Goal: Book appointment/travel/reservation

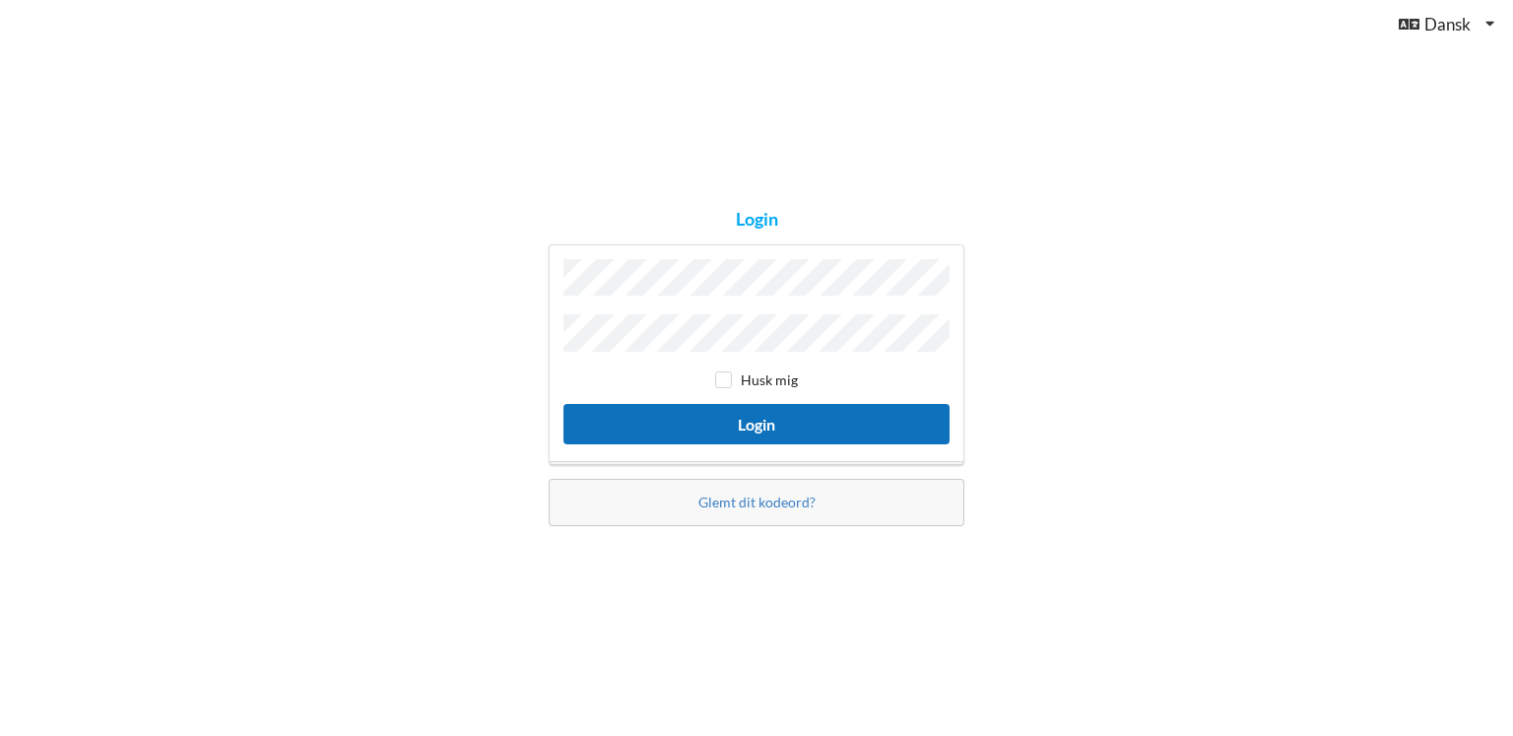
click at [821, 422] on button "Login" at bounding box center [756, 424] width 386 height 40
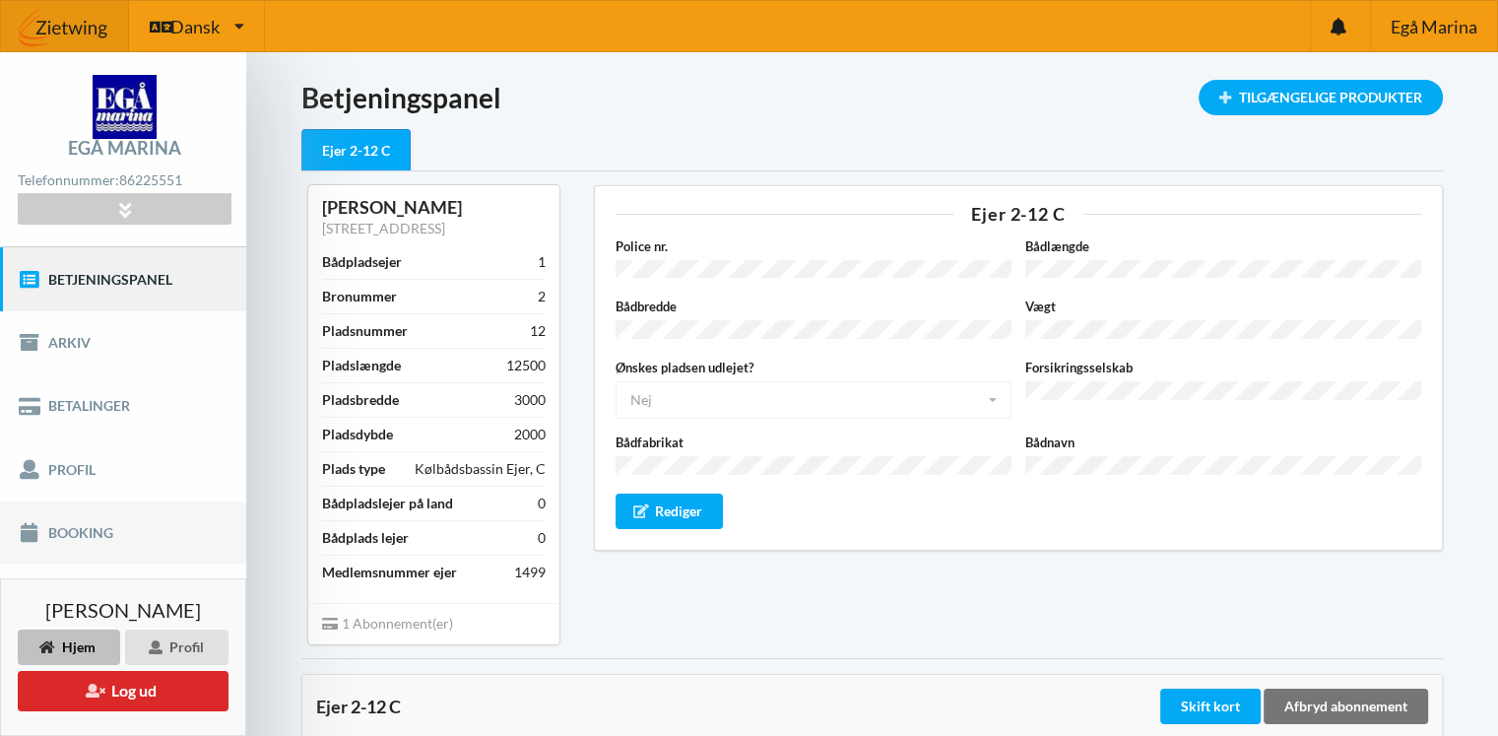
click at [87, 533] on link "Booking" at bounding box center [123, 532] width 246 height 63
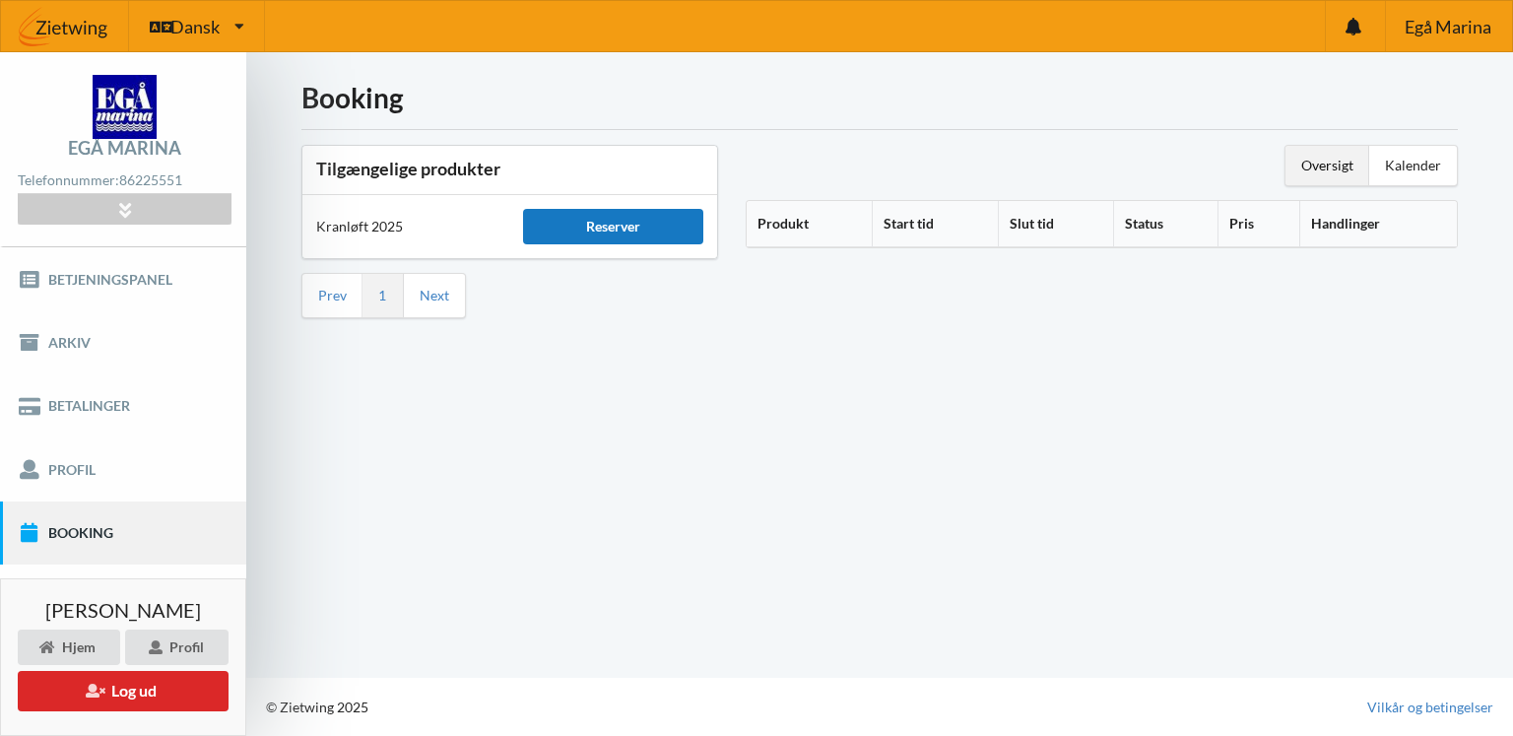
click at [587, 223] on div "Reserver" at bounding box center [612, 226] width 179 height 35
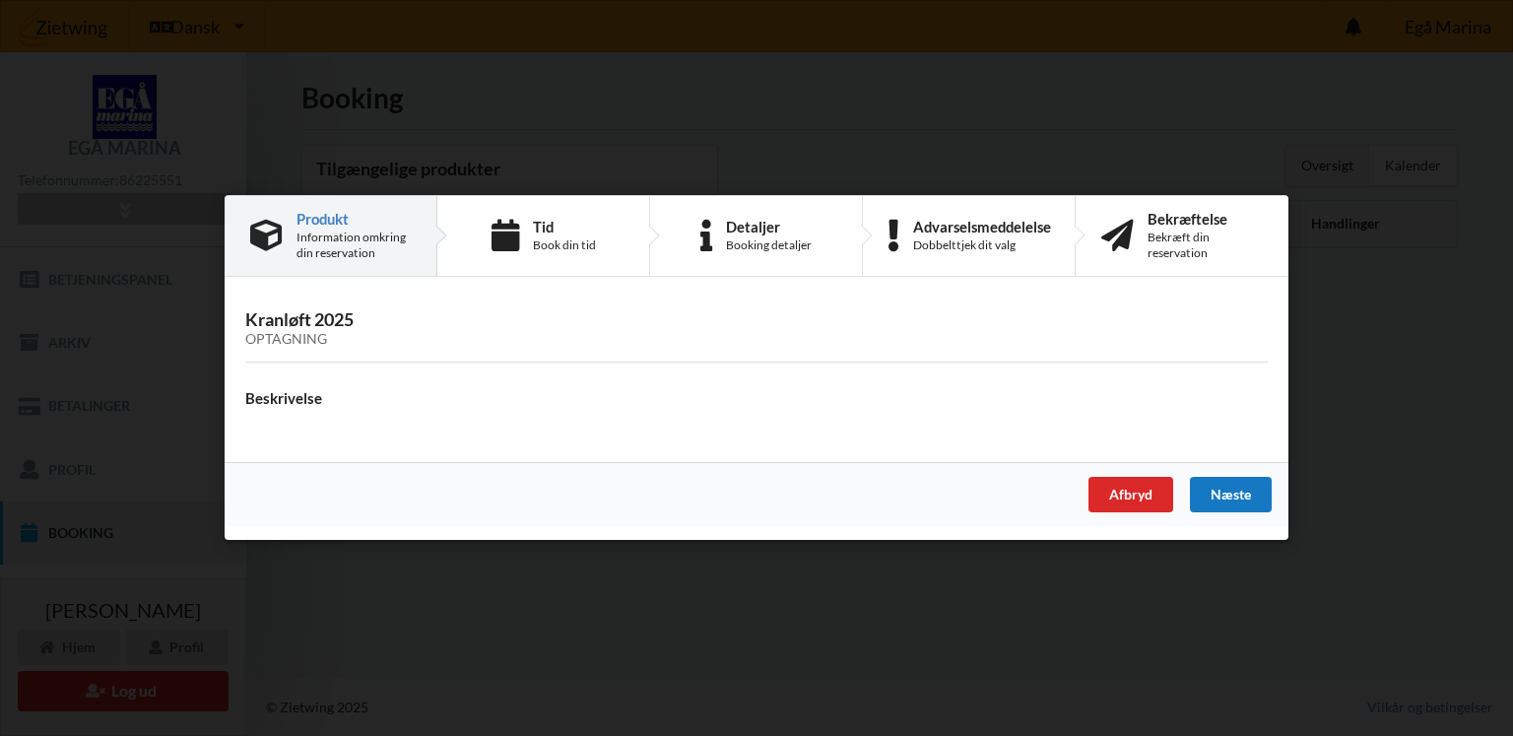
click at [1211, 497] on div "Næste" at bounding box center [1231, 495] width 82 height 35
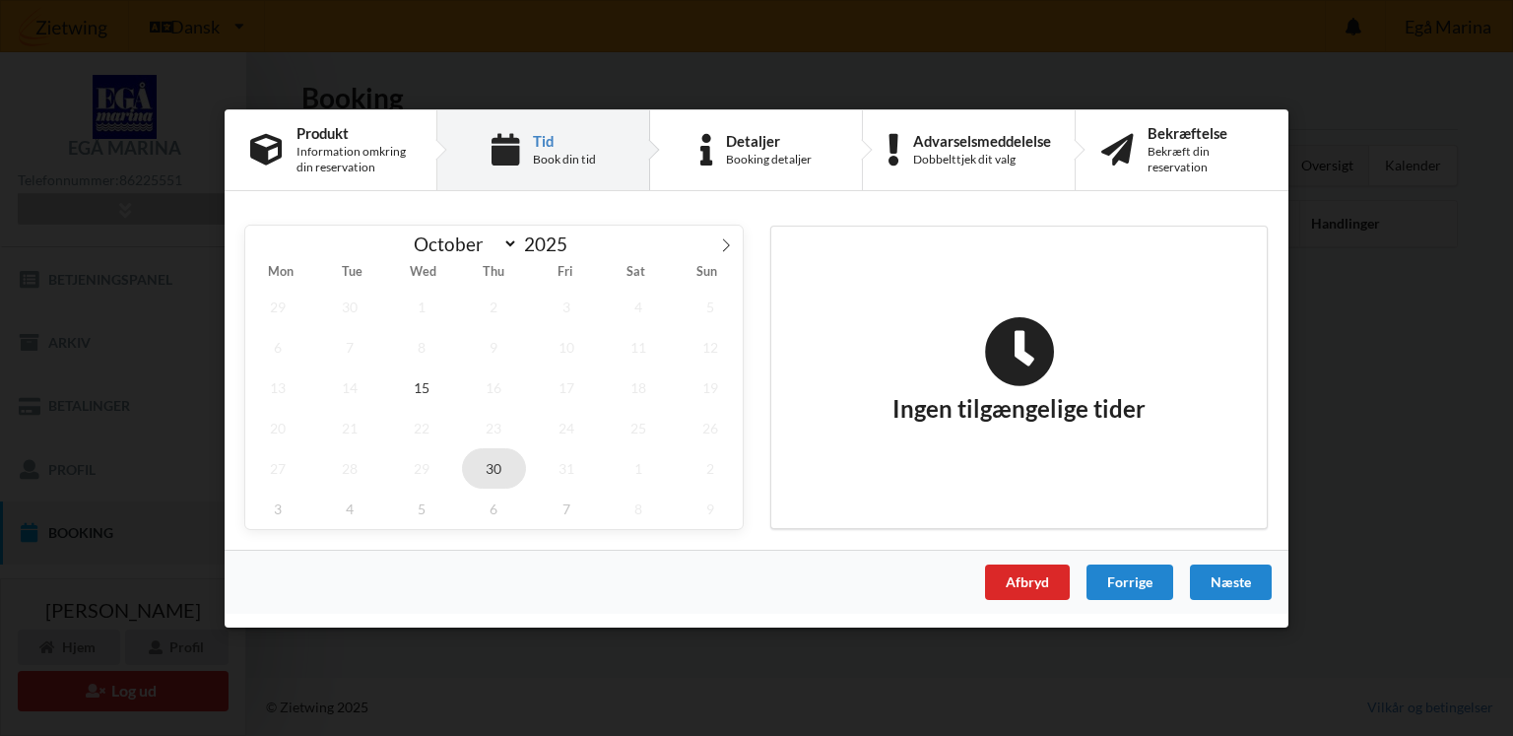
click at [492, 467] on span "30" at bounding box center [494, 467] width 65 height 40
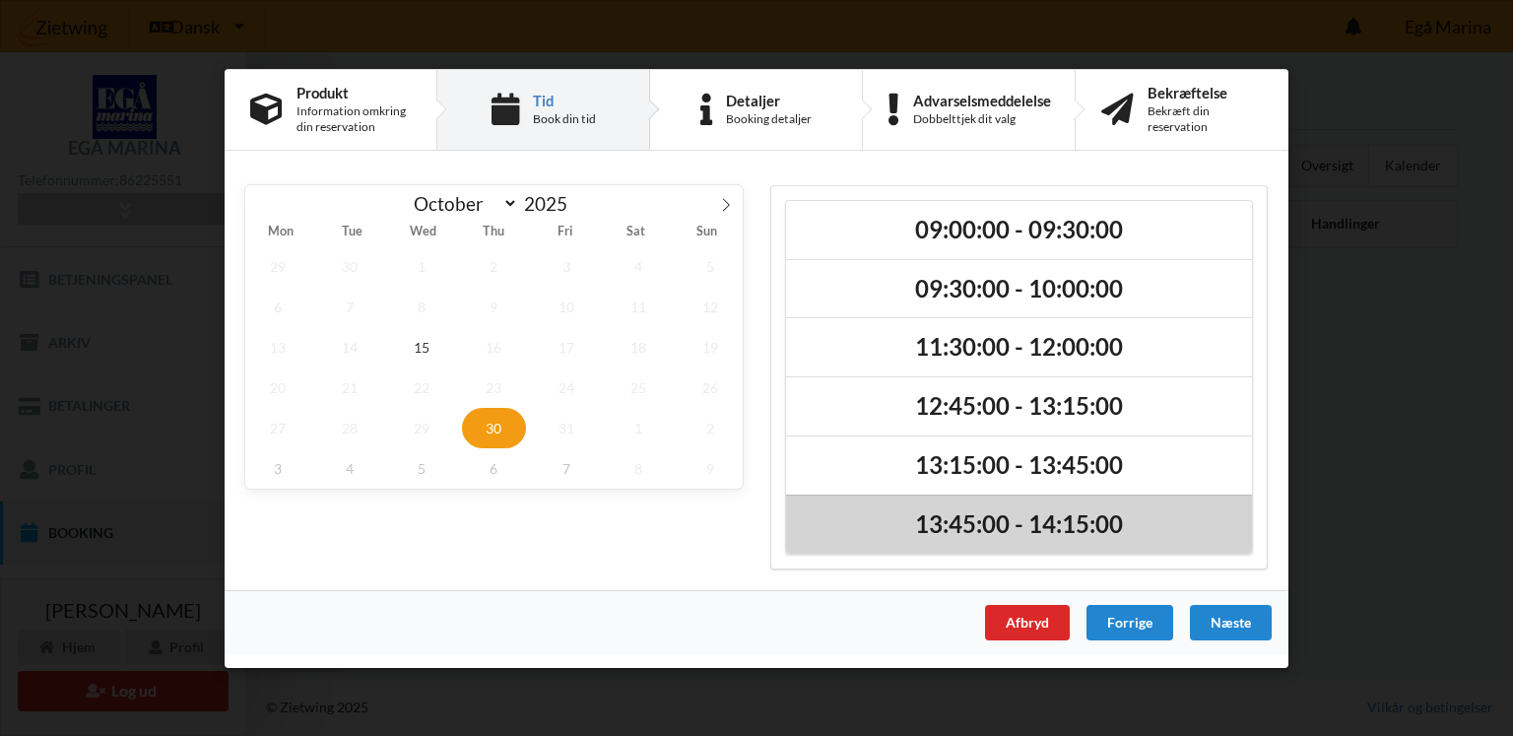
click at [983, 524] on h2 "13:45:00 - 14:15:00" at bounding box center [1019, 524] width 438 height 31
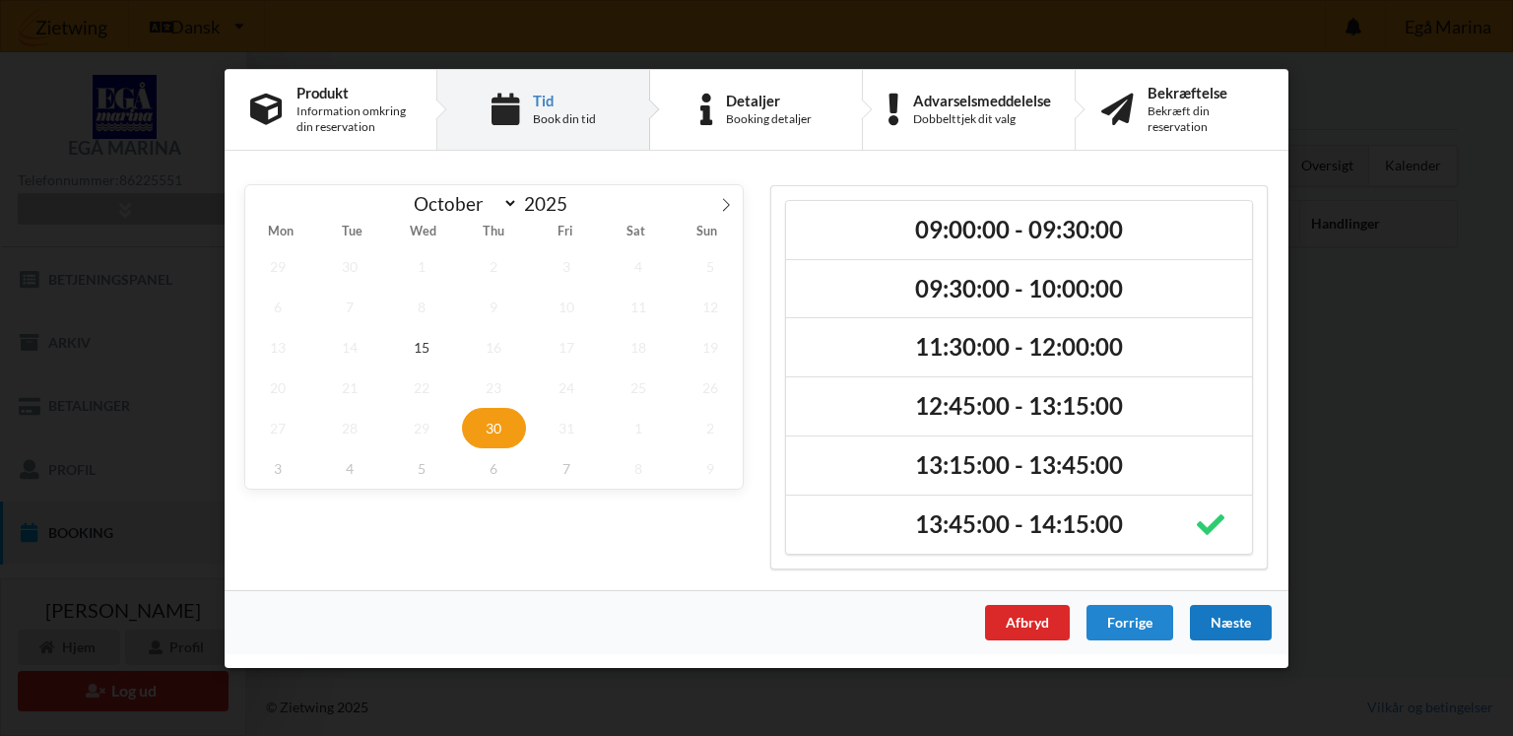
click at [1226, 616] on div "Næste" at bounding box center [1231, 621] width 82 height 35
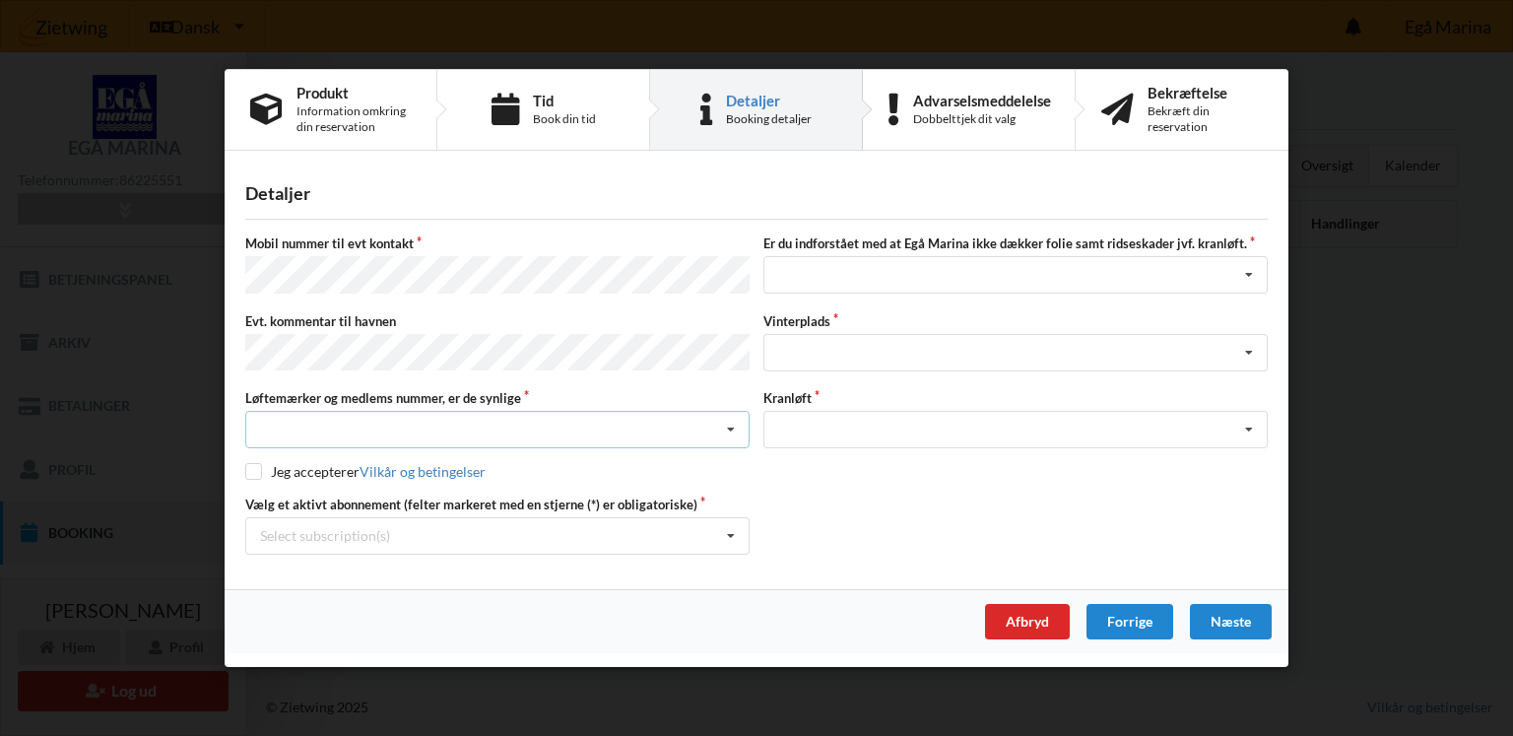
click at [500, 416] on div "Nej, jeg kontakter havnekontoret inden løftet Ja, mine mærker er synlige og int…" at bounding box center [497, 429] width 504 height 37
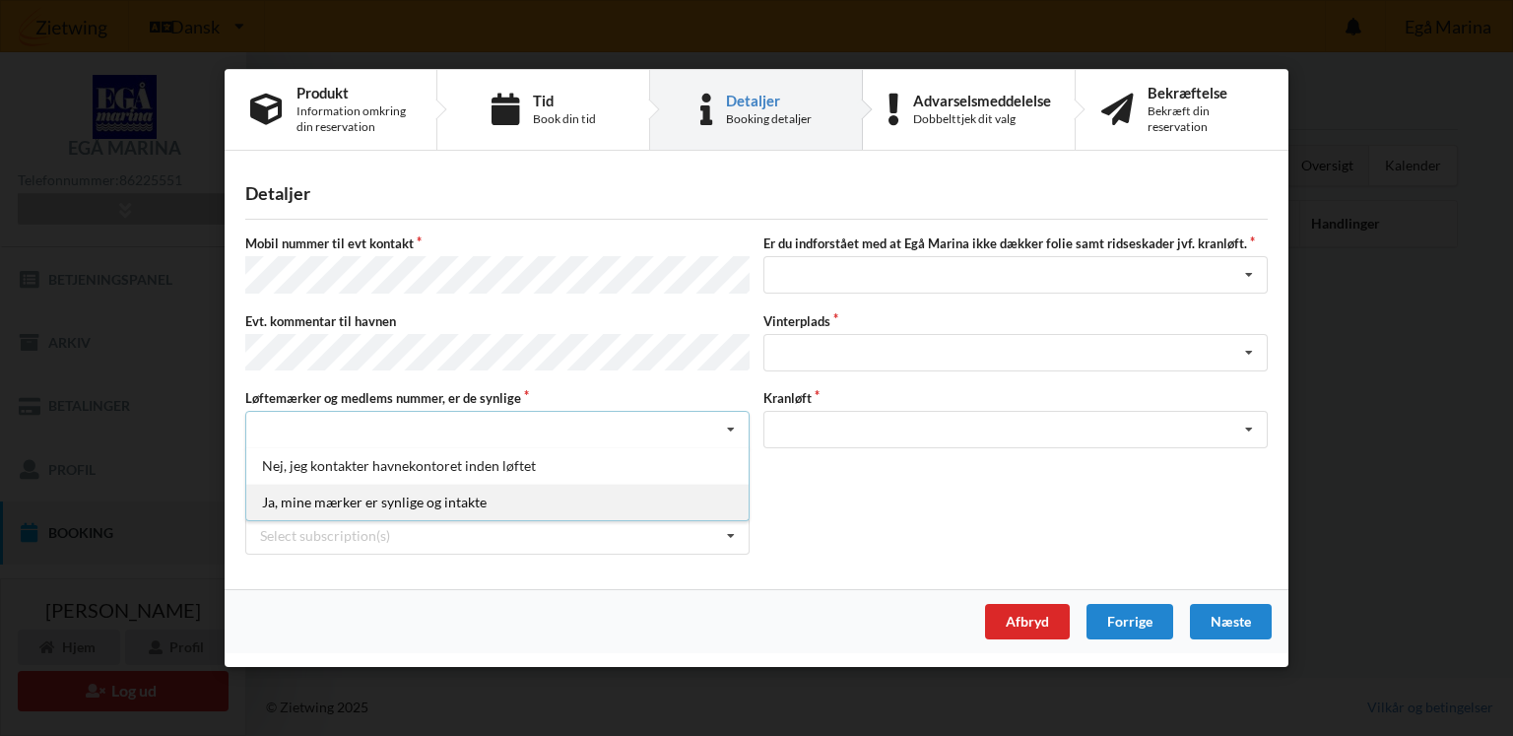
click at [484, 489] on div "Ja, mine mærker er synlige og intakte" at bounding box center [497, 502] width 502 height 36
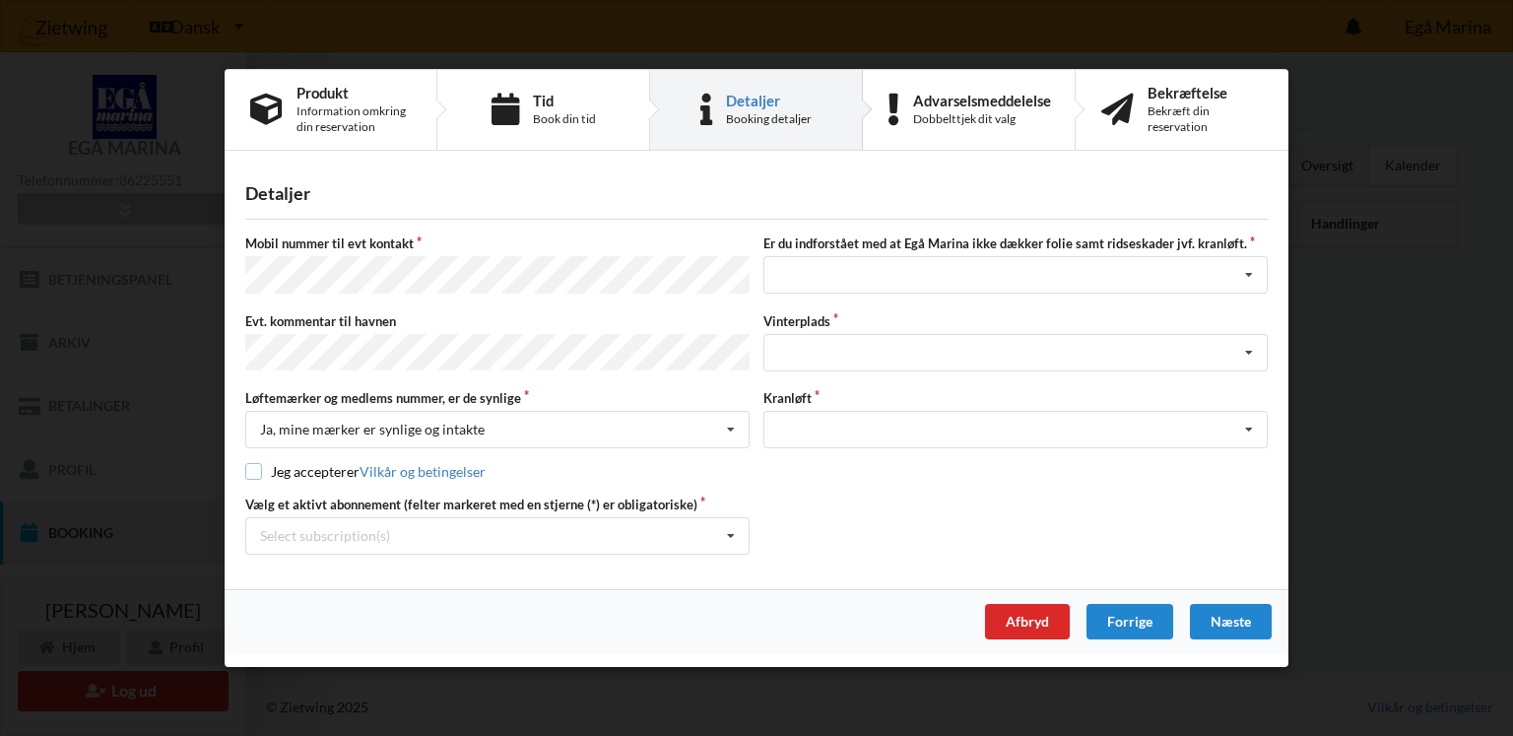
click at [256, 467] on input "checkbox" at bounding box center [253, 471] width 17 height 17
checkbox input "true"
click at [344, 527] on div "Select subscription(s)" at bounding box center [325, 535] width 130 height 17
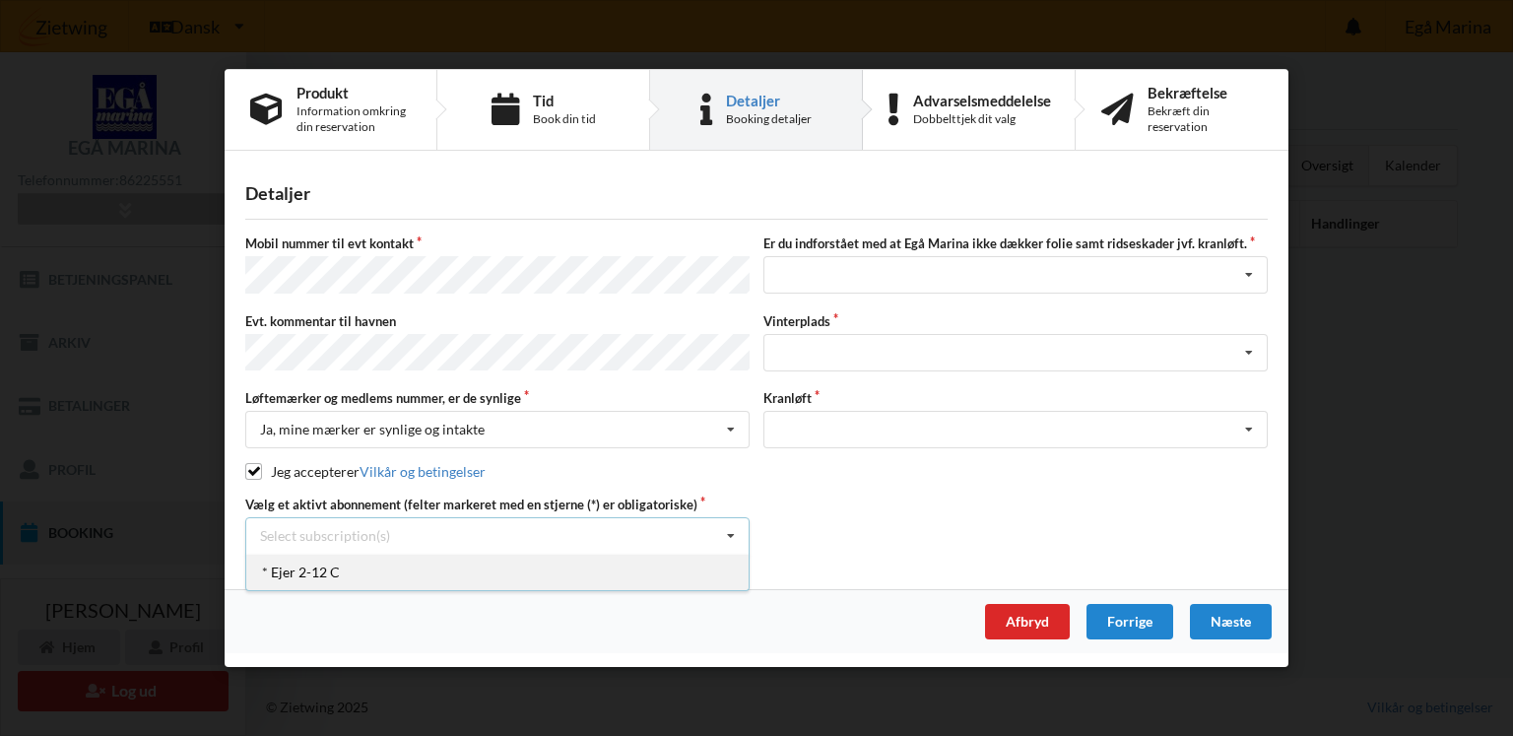
click at [353, 564] on div "* Ejer 2-12 C" at bounding box center [497, 571] width 502 height 36
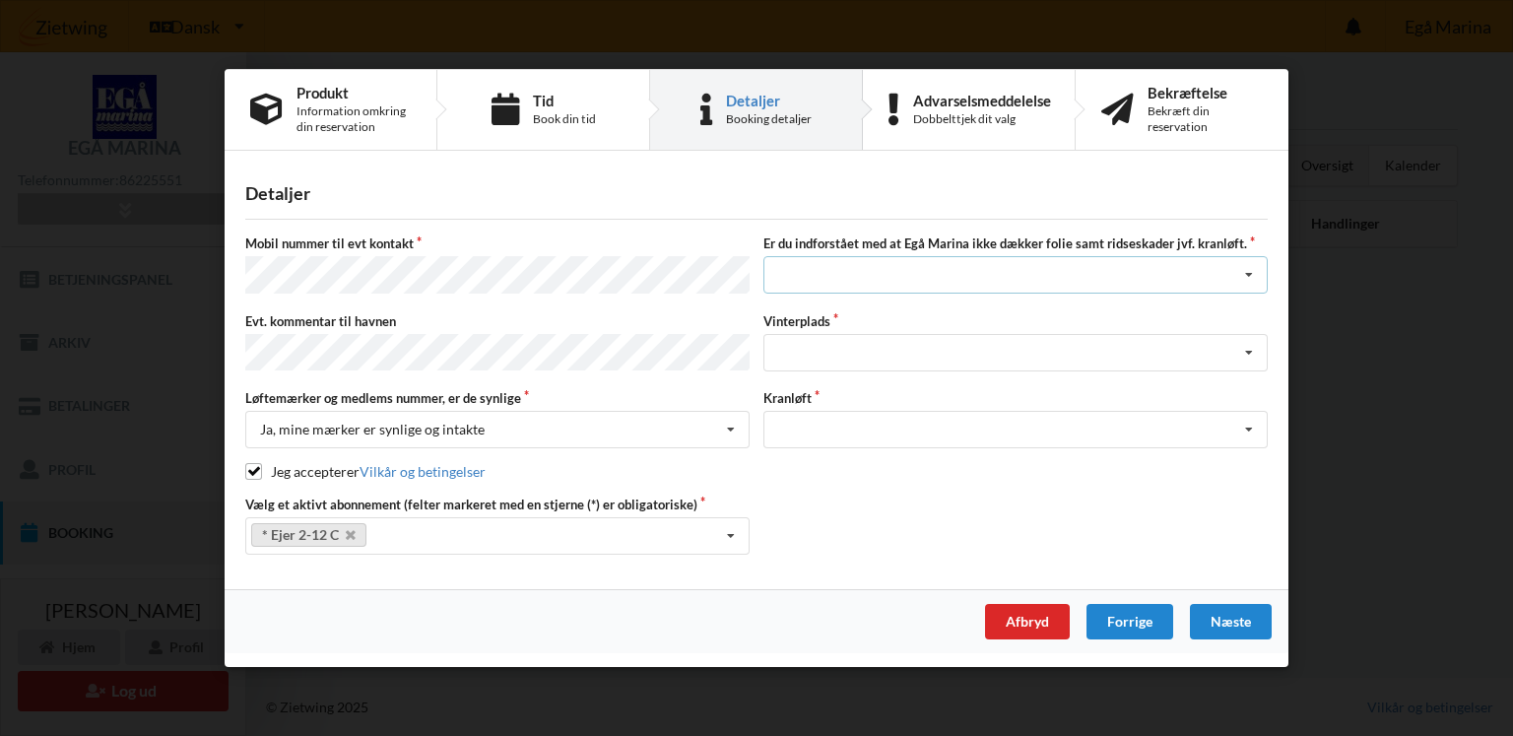
click at [863, 277] on div "Jeg har tæpper med og tager selv ansvaret for eventuelle folie samt ridseskader…" at bounding box center [1015, 274] width 504 height 37
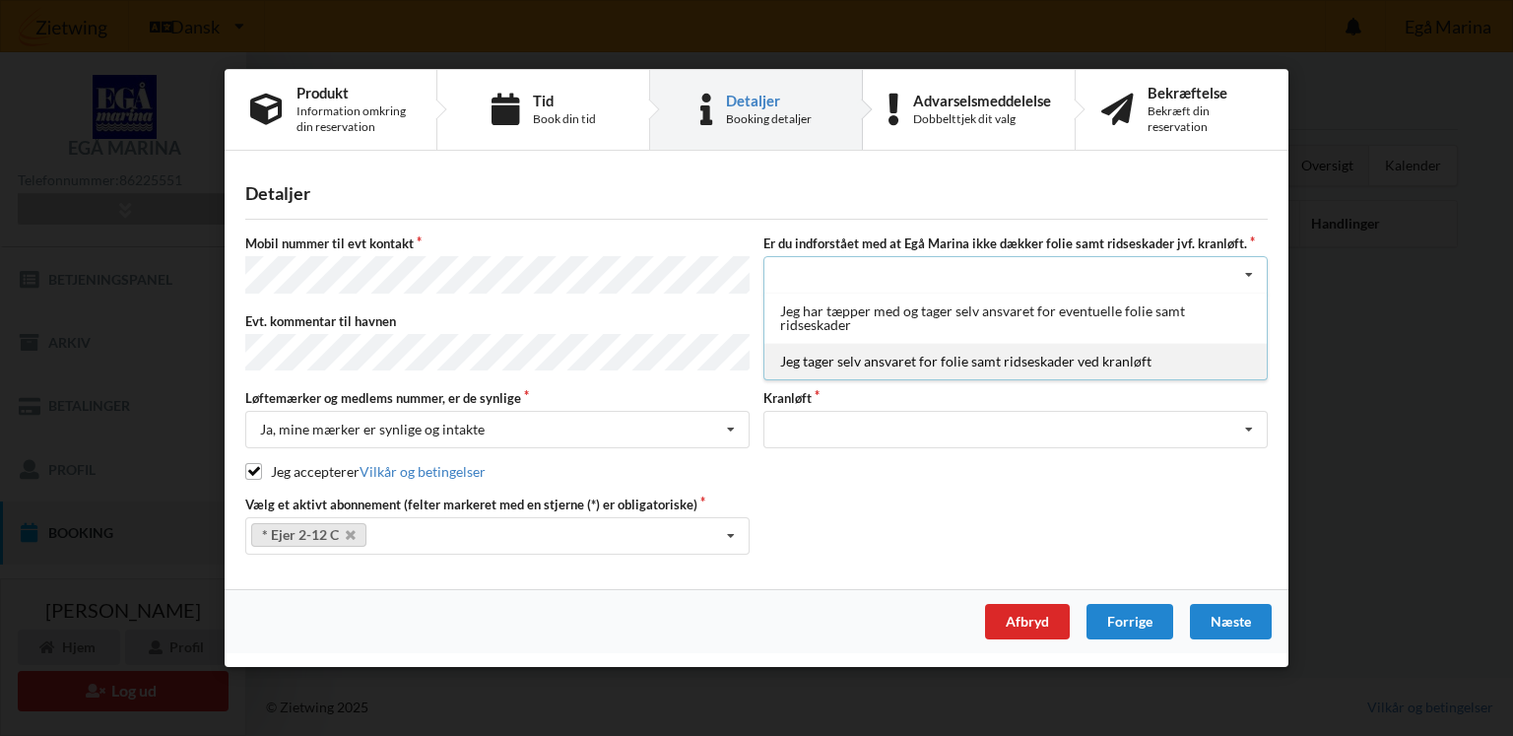
click at [849, 356] on div "Jeg tager selv ansvaret for folie samt ridseskader ved kranløft" at bounding box center [1015, 361] width 502 height 36
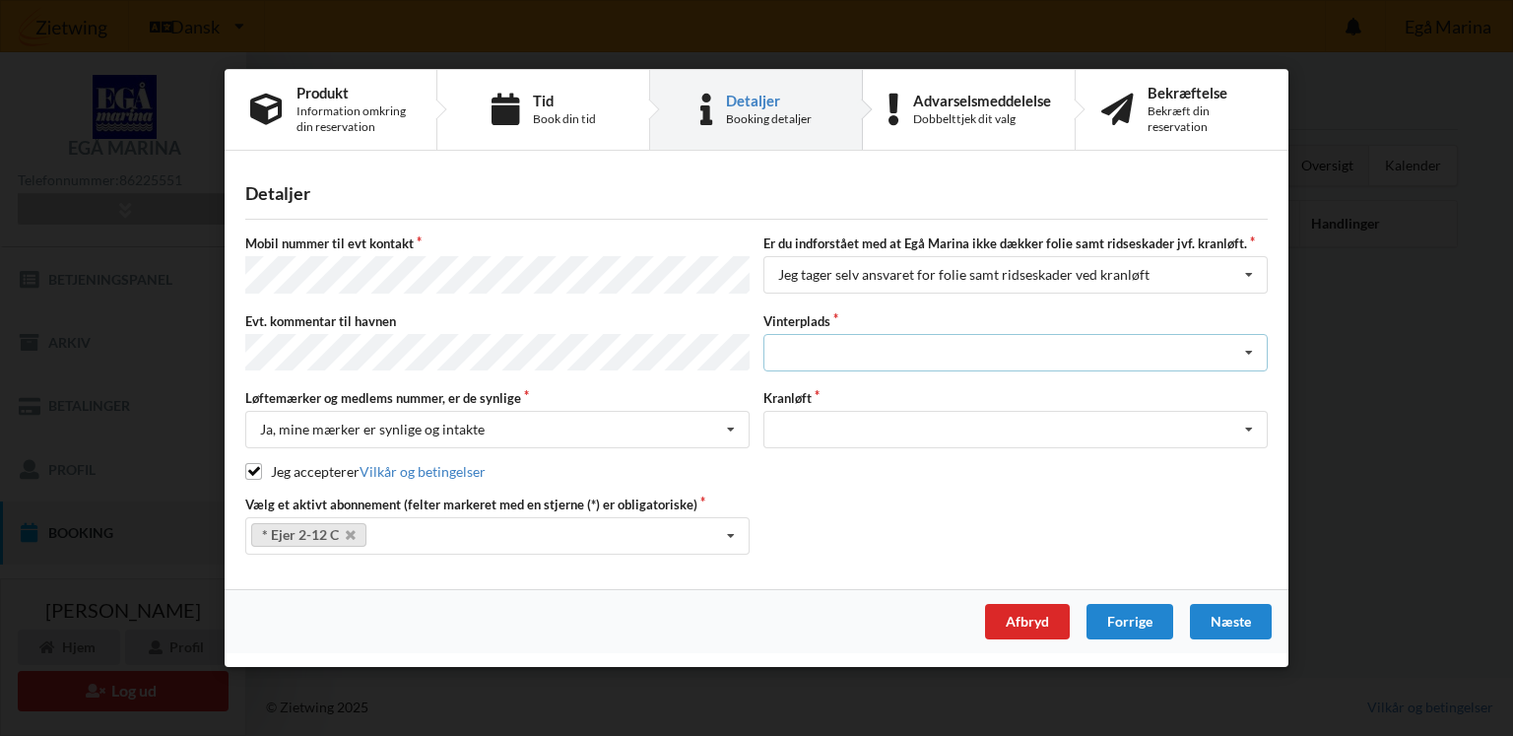
click at [855, 337] on div "Landplads nr. 1 Landplads nr. 2 Landplads nr.3 Landplads nr. 4 Landplads nr. 5 …" at bounding box center [1015, 352] width 504 height 37
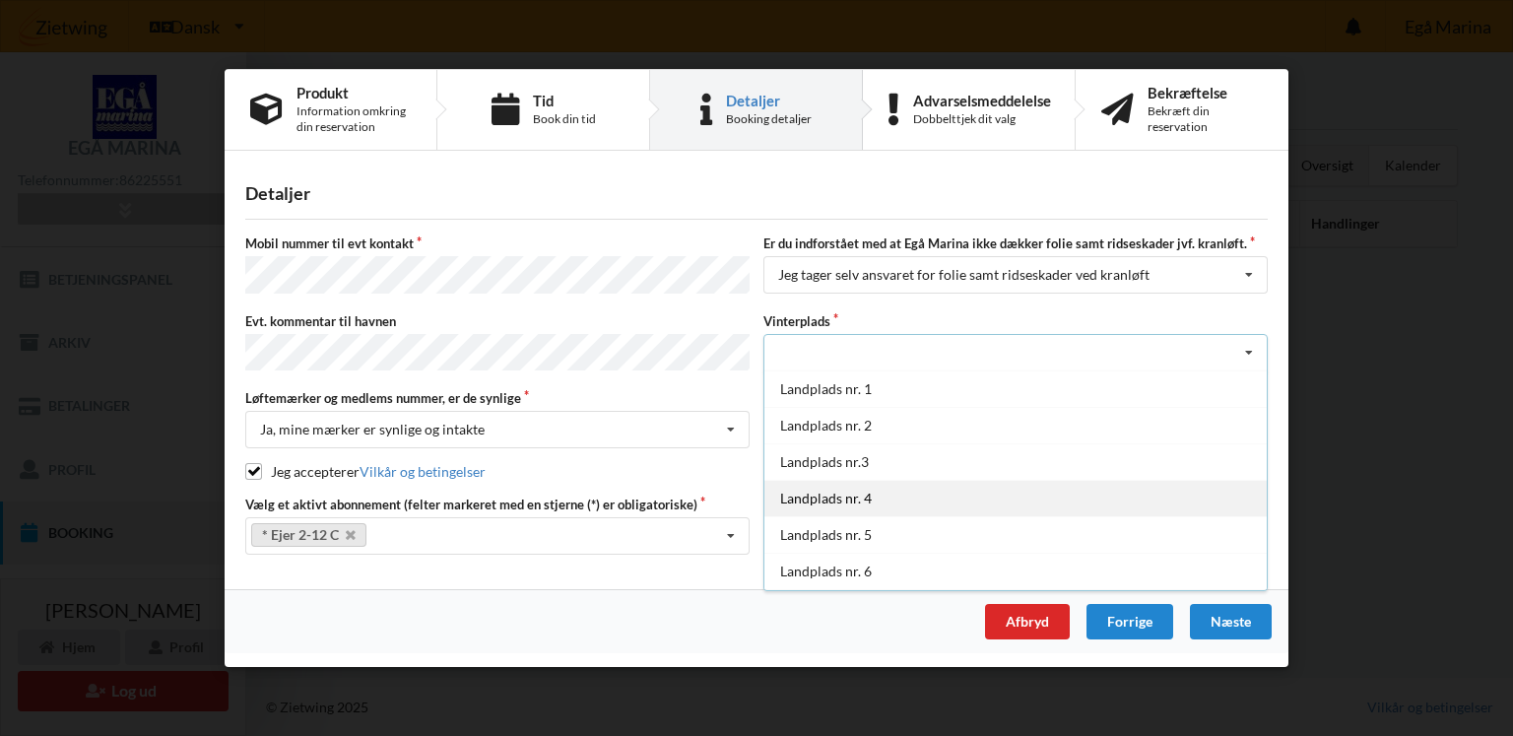
click at [861, 493] on div "Landplads nr. 4" at bounding box center [1015, 498] width 502 height 36
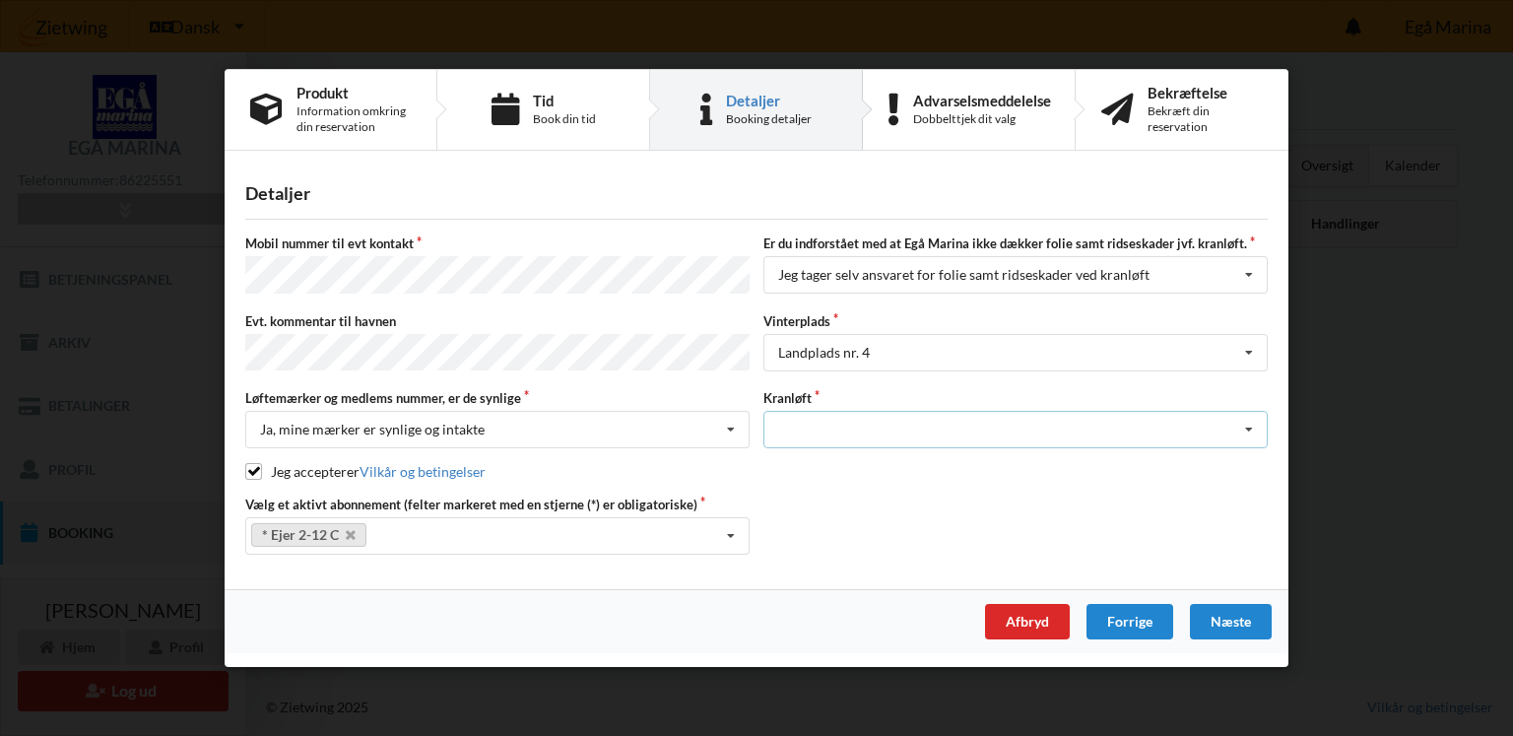
click at [855, 425] on div "Optagning" at bounding box center [1015, 429] width 504 height 37
click at [856, 464] on div "Optagning" at bounding box center [1015, 465] width 502 height 36
click at [1228, 610] on div "Næste" at bounding box center [1231, 621] width 82 height 35
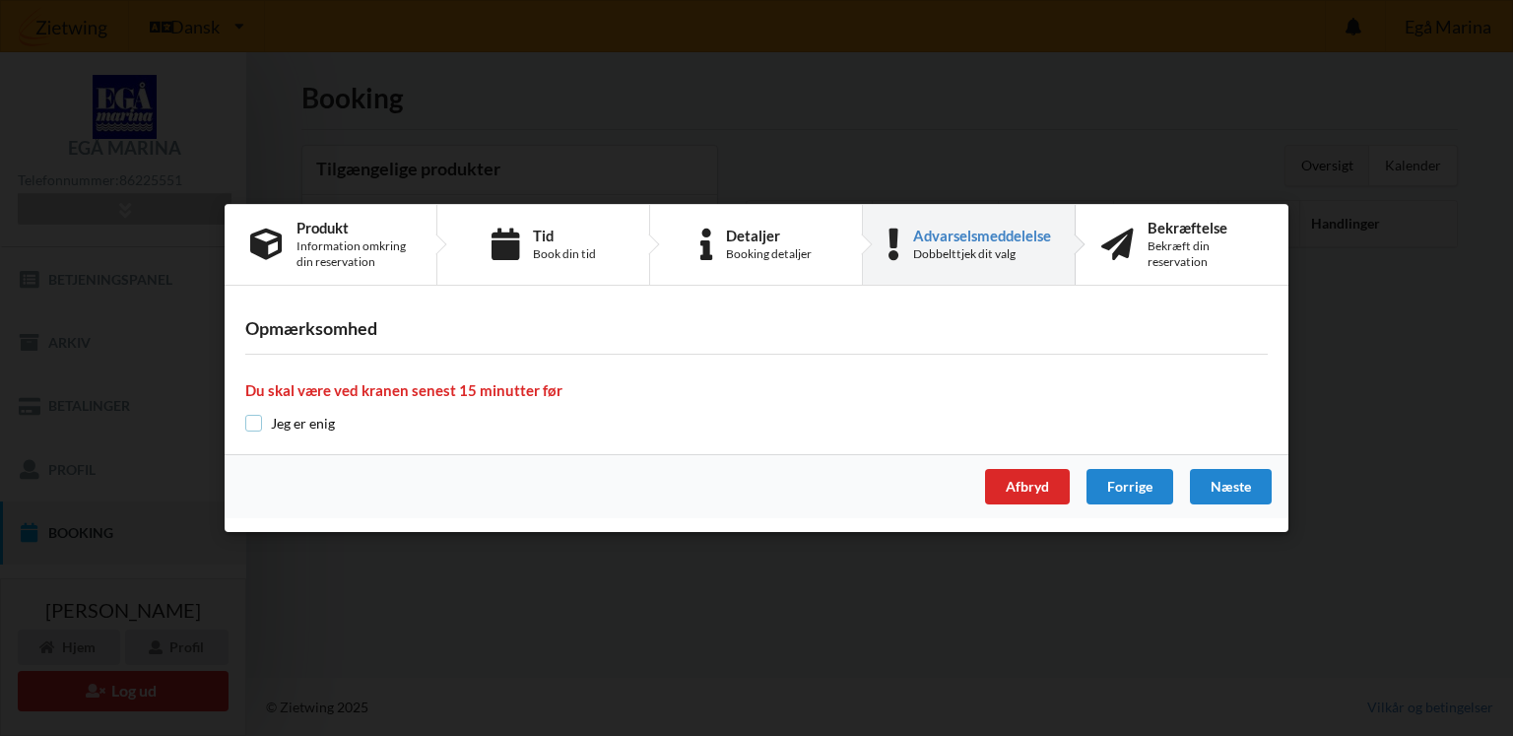
click at [255, 428] on input "checkbox" at bounding box center [253, 423] width 17 height 17
checkbox input "true"
click at [1215, 486] on div "Næste" at bounding box center [1231, 486] width 82 height 35
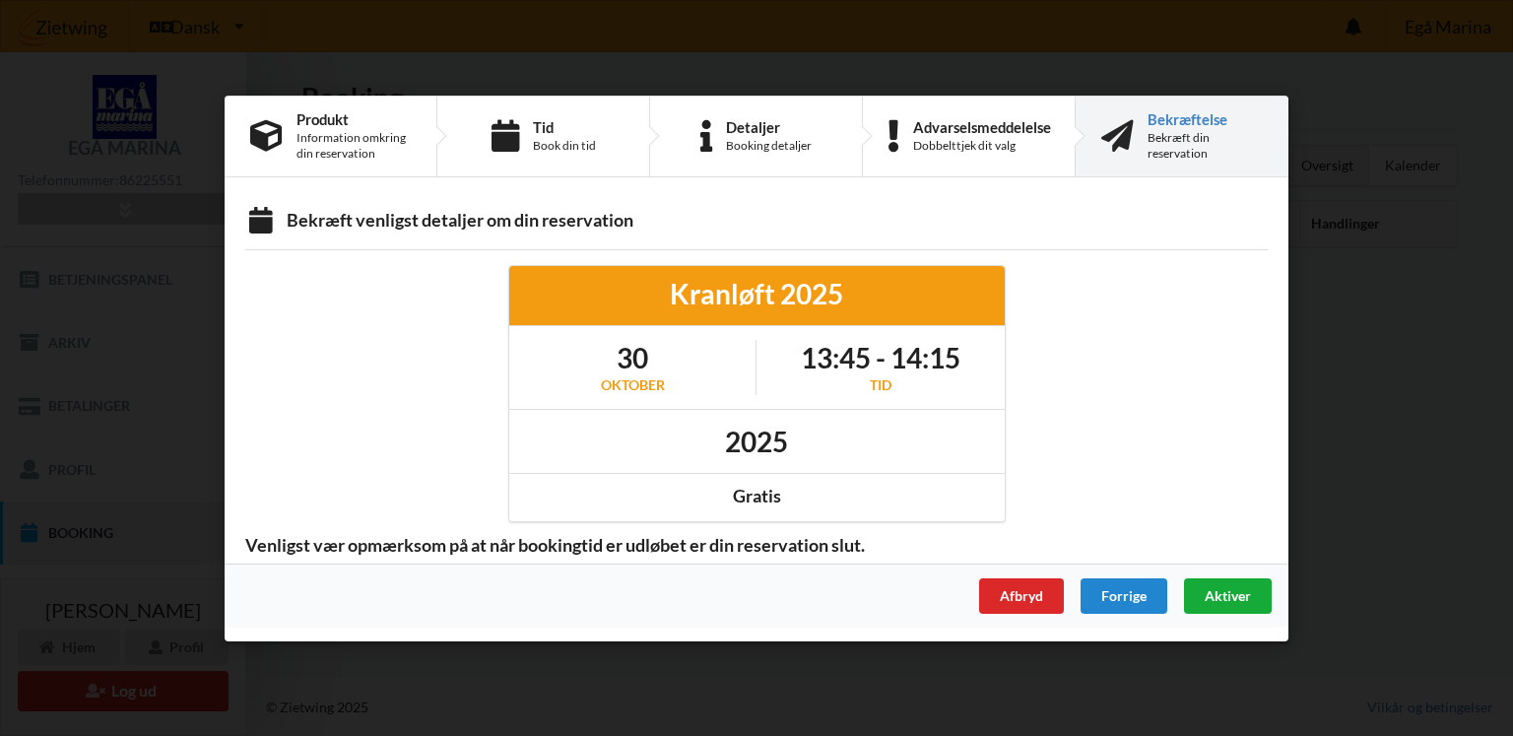
click at [1232, 588] on span "Aktiver" at bounding box center [1227, 594] width 46 height 17
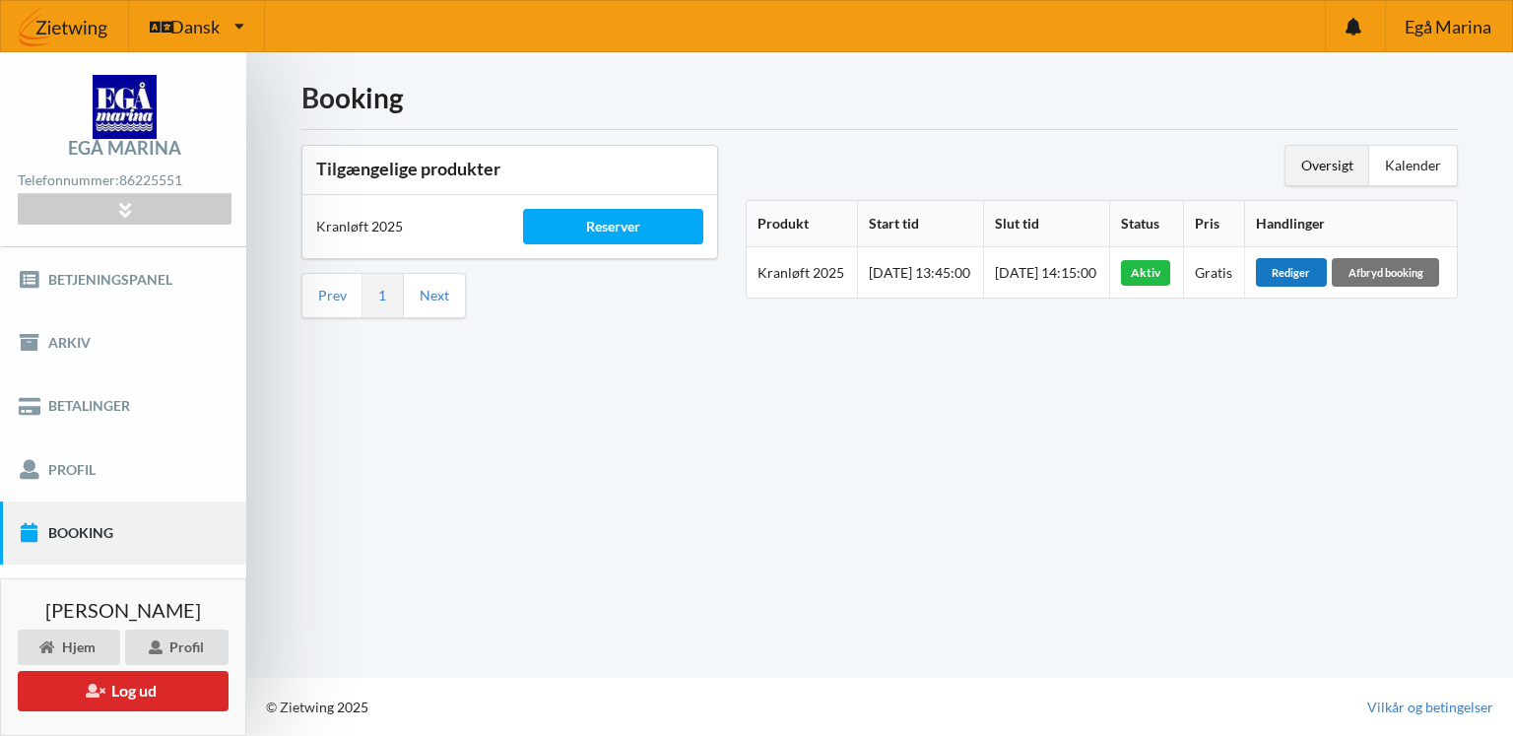
click at [1298, 277] on div "Rediger" at bounding box center [1291, 272] width 71 height 28
click at [87, 469] on link "Profil" at bounding box center [123, 468] width 246 height 63
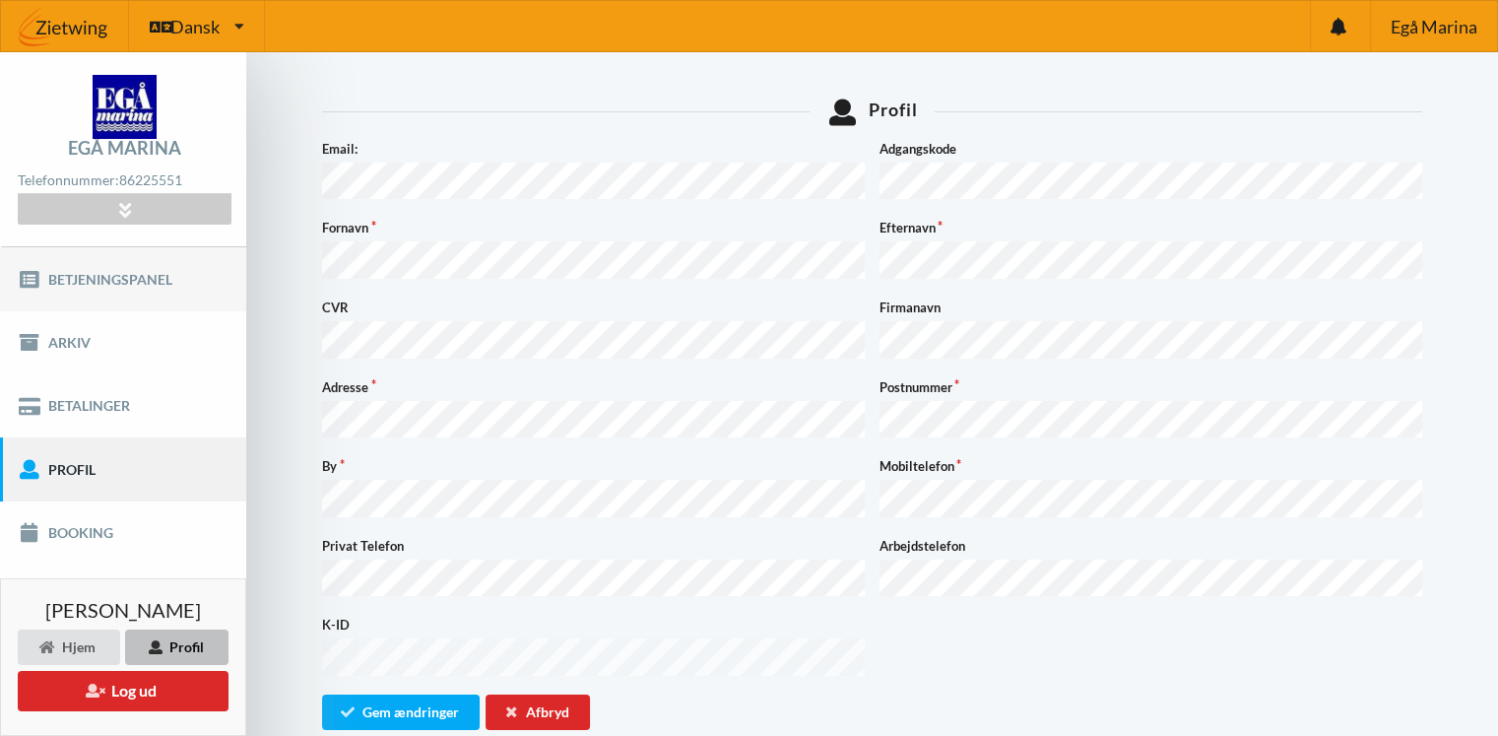
click at [126, 276] on link "Betjeningspanel" at bounding box center [123, 278] width 246 height 63
